Goal: Information Seeking & Learning: Learn about a topic

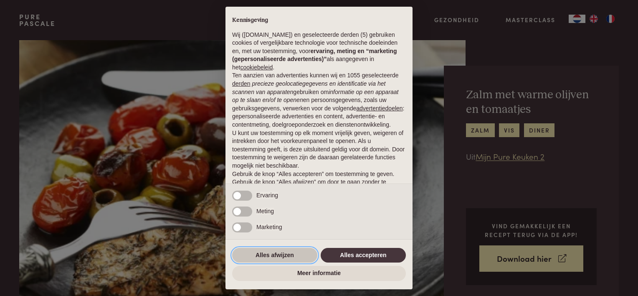
click at [270, 252] on button "Alles afwijzen" at bounding box center [274, 255] width 85 height 15
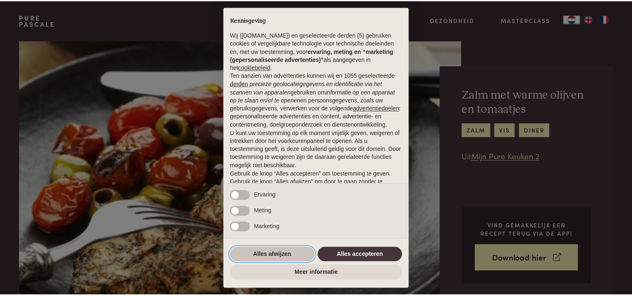
scroll to position [40, 0]
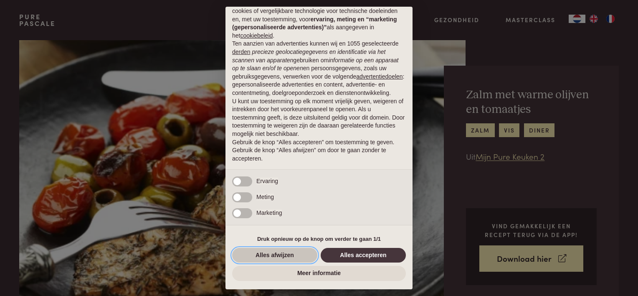
click at [284, 257] on button "Alles afwijzen" at bounding box center [274, 255] width 85 height 15
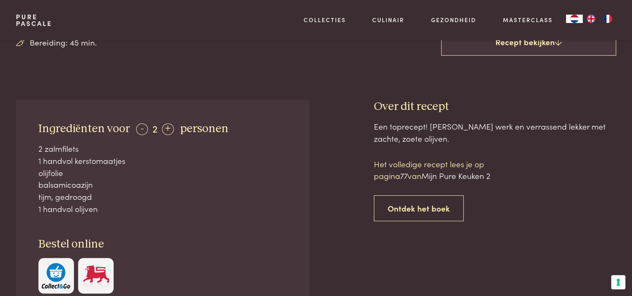
scroll to position [376, 0]
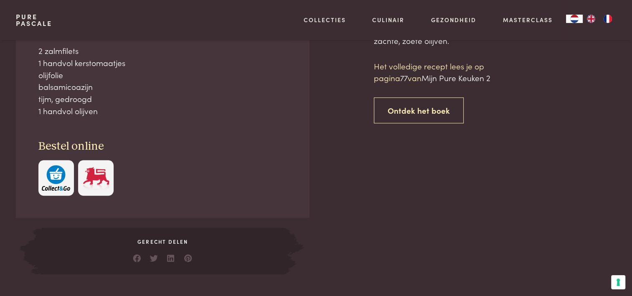
drag, startPoint x: 48, startPoint y: 61, endPoint x: 72, endPoint y: 61, distance: 24.2
click at [72, 61] on div "1 handvol kerstomaatjes" at bounding box center [162, 63] width 249 height 12
drag, startPoint x: 72, startPoint y: 61, endPoint x: 39, endPoint y: 78, distance: 37.4
click at [39, 78] on div "olijfolie" at bounding box center [162, 75] width 249 height 12
drag, startPoint x: 50, startPoint y: 83, endPoint x: 88, endPoint y: 84, distance: 37.6
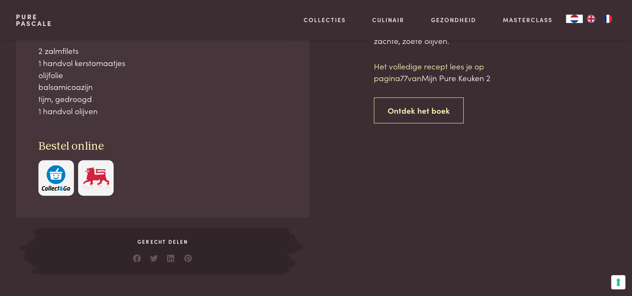
click at [88, 84] on div "balsamicoazijn" at bounding box center [162, 87] width 249 height 12
drag, startPoint x: 88, startPoint y: 84, endPoint x: 61, endPoint y: 100, distance: 30.5
click at [61, 100] on div "tijm, gedroogd" at bounding box center [162, 99] width 249 height 12
drag, startPoint x: 61, startPoint y: 100, endPoint x: 82, endPoint y: 112, distance: 24.3
click at [82, 112] on div "1 handvol olijven" at bounding box center [162, 111] width 249 height 12
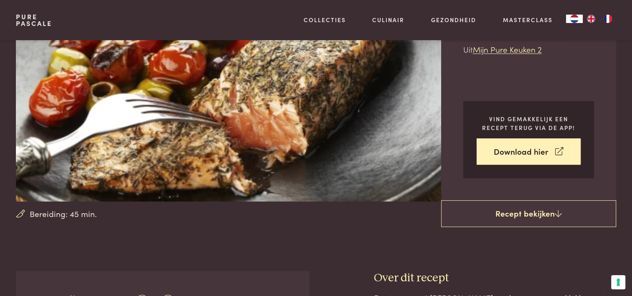
scroll to position [0, 0]
